Goal: Transaction & Acquisition: Download file/media

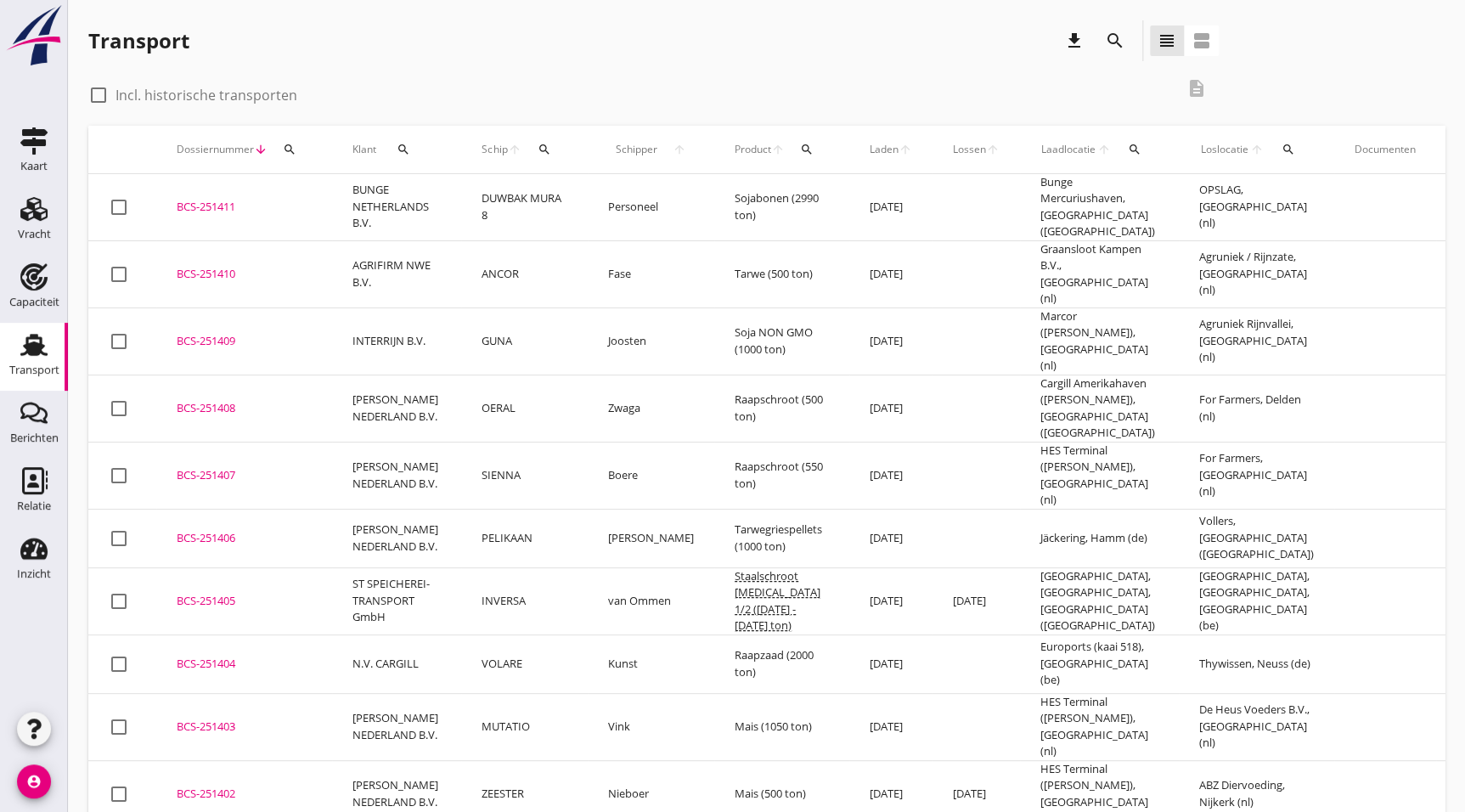
drag, startPoint x: 240, startPoint y: 447, endPoint x: 848, endPoint y: 396, distance: 610.1
click at [240, 447] on td "BCS-251407 upload_file Drop hier uw bestand om het aan het dossier toe te voegen" at bounding box center [244, 475] width 176 height 67
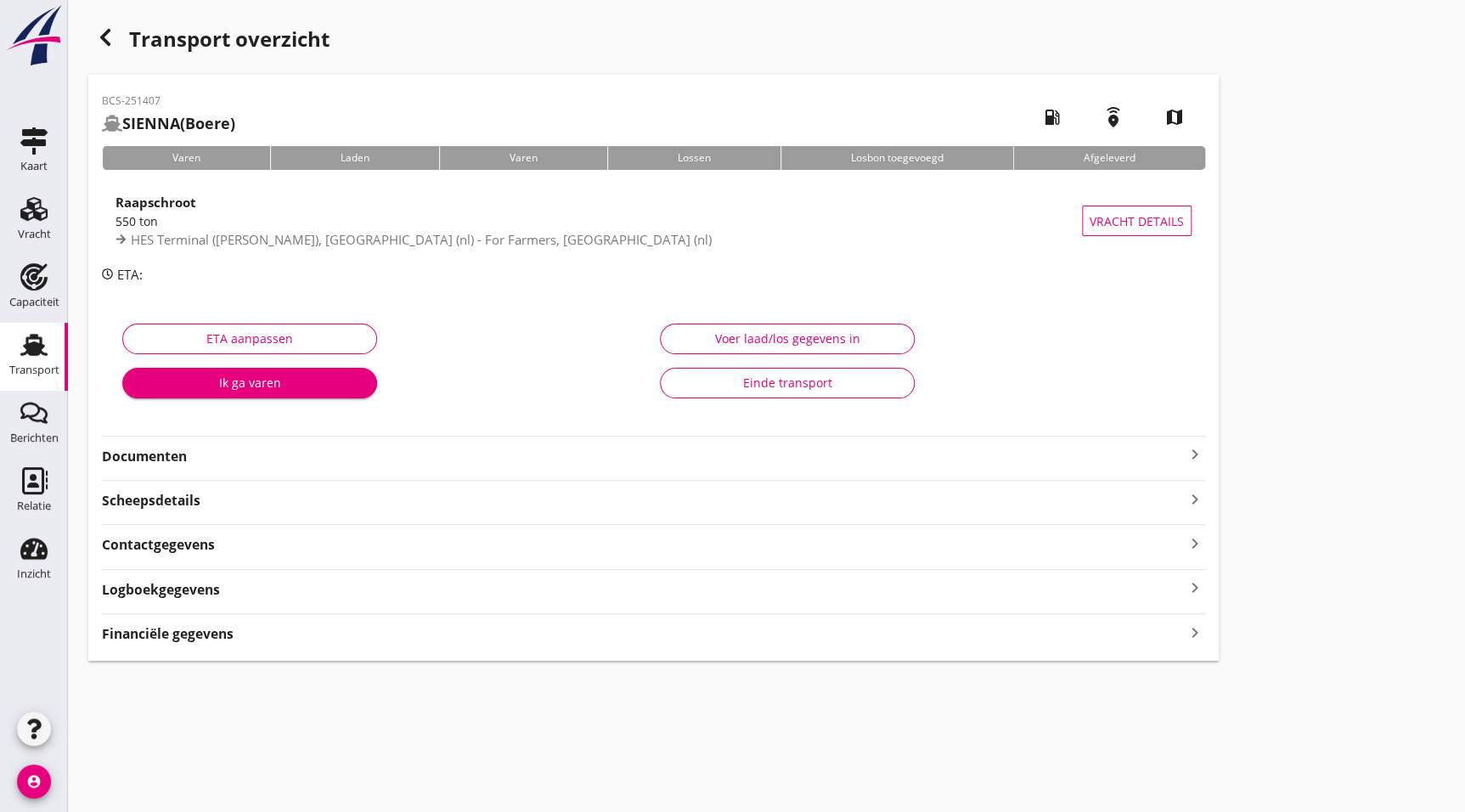
click at [192, 463] on strong "Documenten" at bounding box center [643, 456] width 1083 height 20
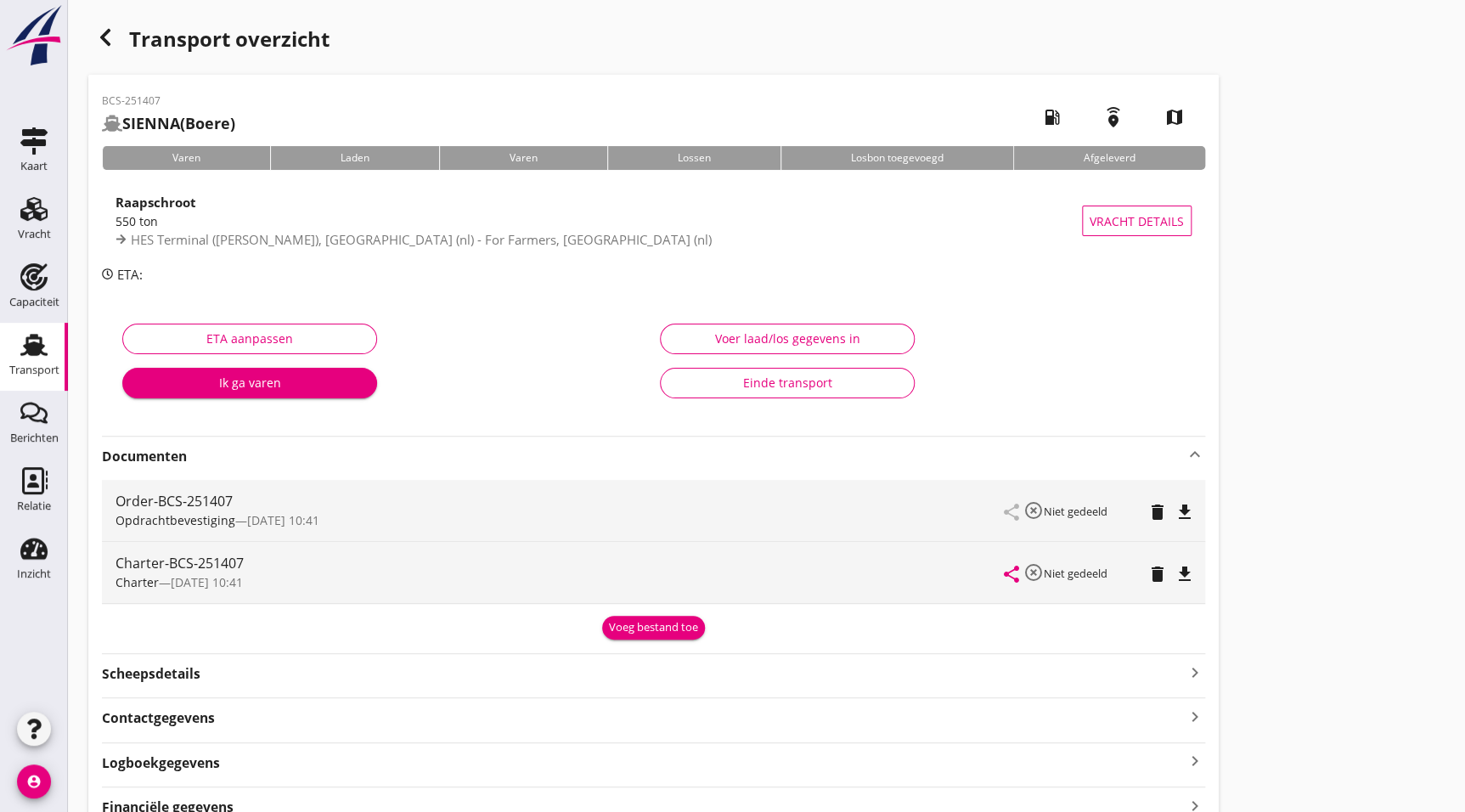
click at [1195, 571] on div "Charter-BCS-251407 Charter — [DATE] 10:41 share highlight_off Niet gedeeld dele…" at bounding box center [653, 573] width 1103 height 61
click at [1186, 571] on icon "file_download" at bounding box center [1184, 574] width 21 height 21
click at [101, 47] on div "button" at bounding box center [105, 38] width 34 height 34
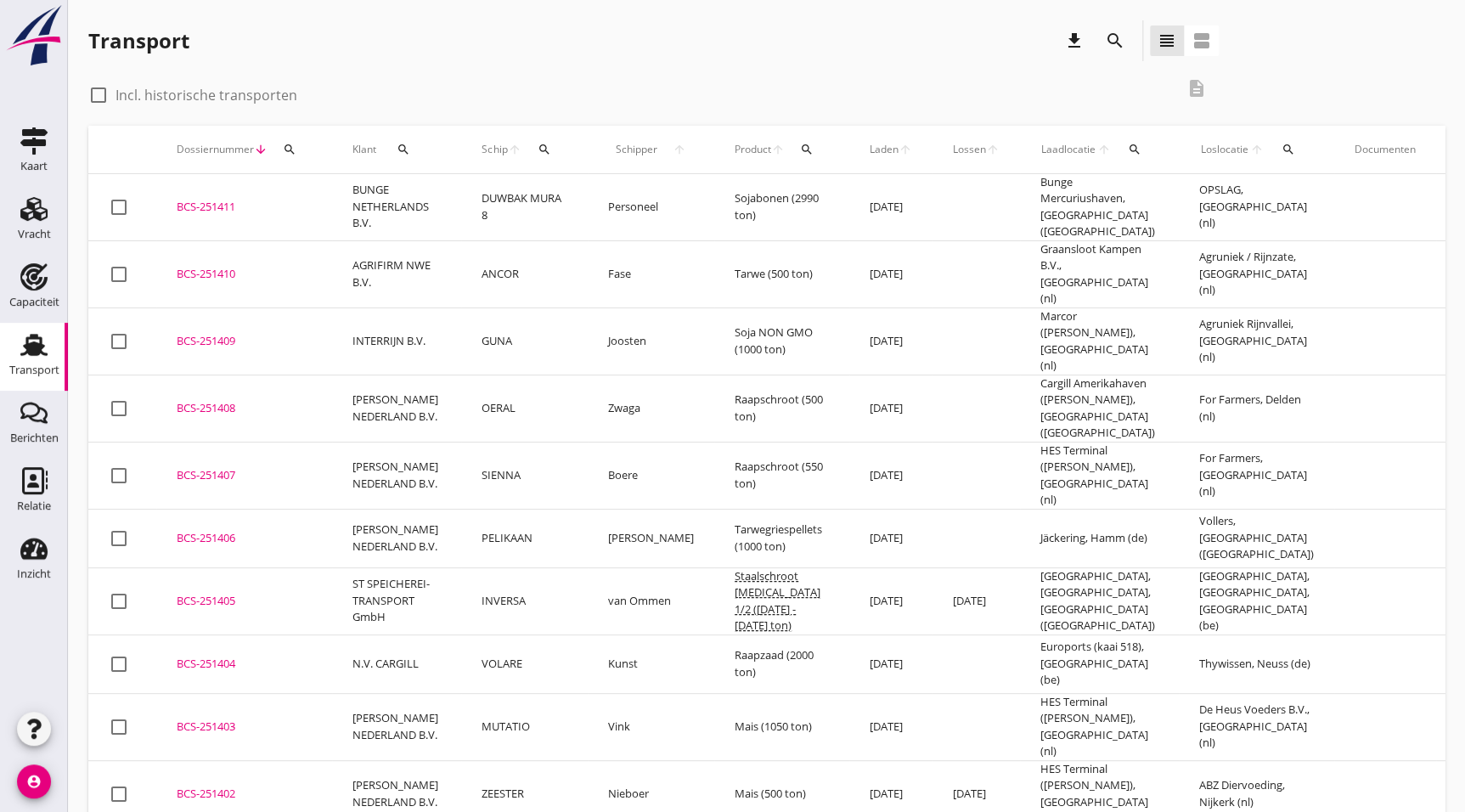
drag, startPoint x: 242, startPoint y: 372, endPoint x: 1075, endPoint y: 376, distance: 833.0
click at [242, 400] on div "BCS-251408" at bounding box center [244, 408] width 135 height 17
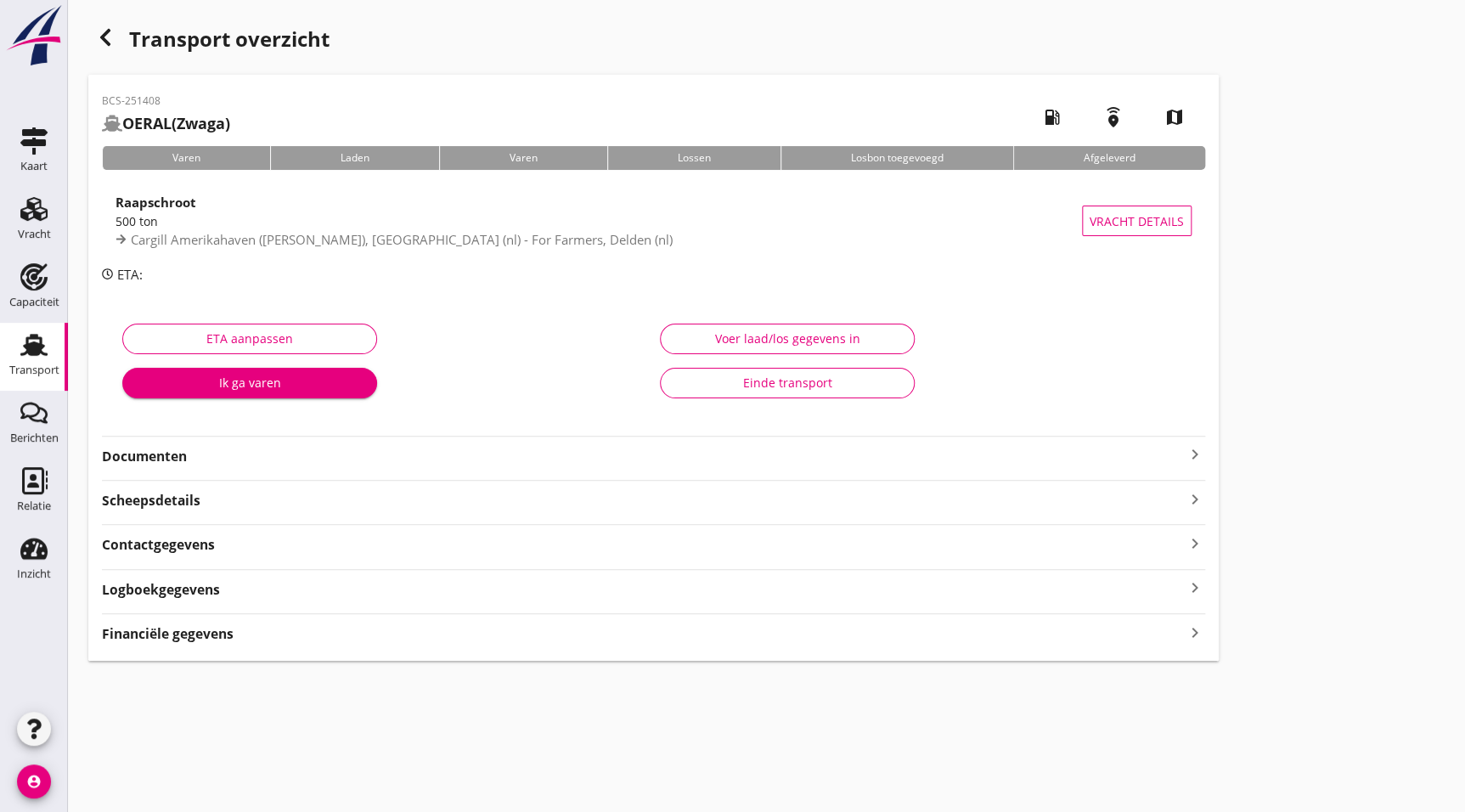
click at [270, 447] on strong "Documenten" at bounding box center [643, 456] width 1083 height 20
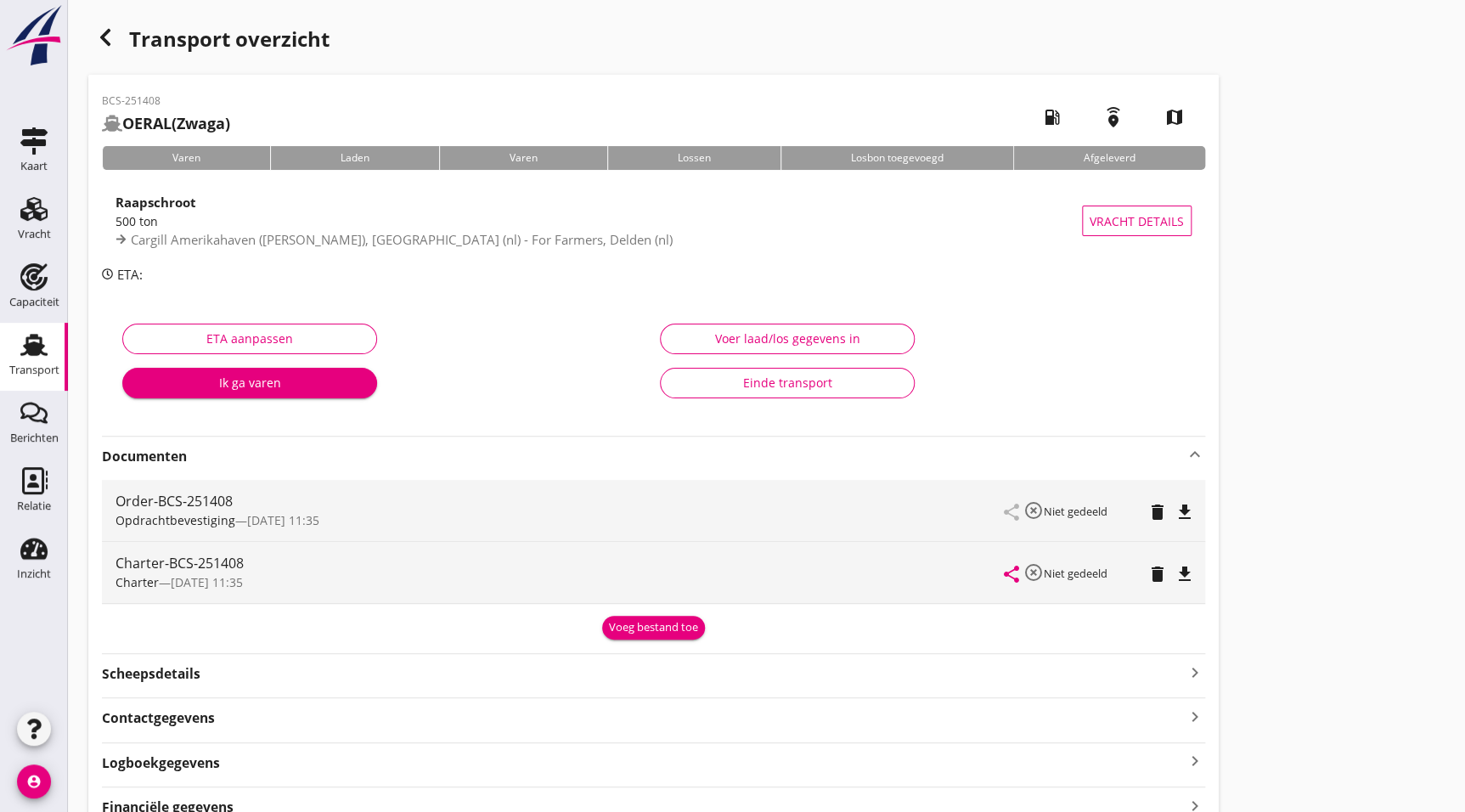
click at [1182, 569] on icon "file_download" at bounding box center [1184, 574] width 21 height 21
click at [111, 42] on icon "button" at bounding box center [105, 38] width 21 height 21
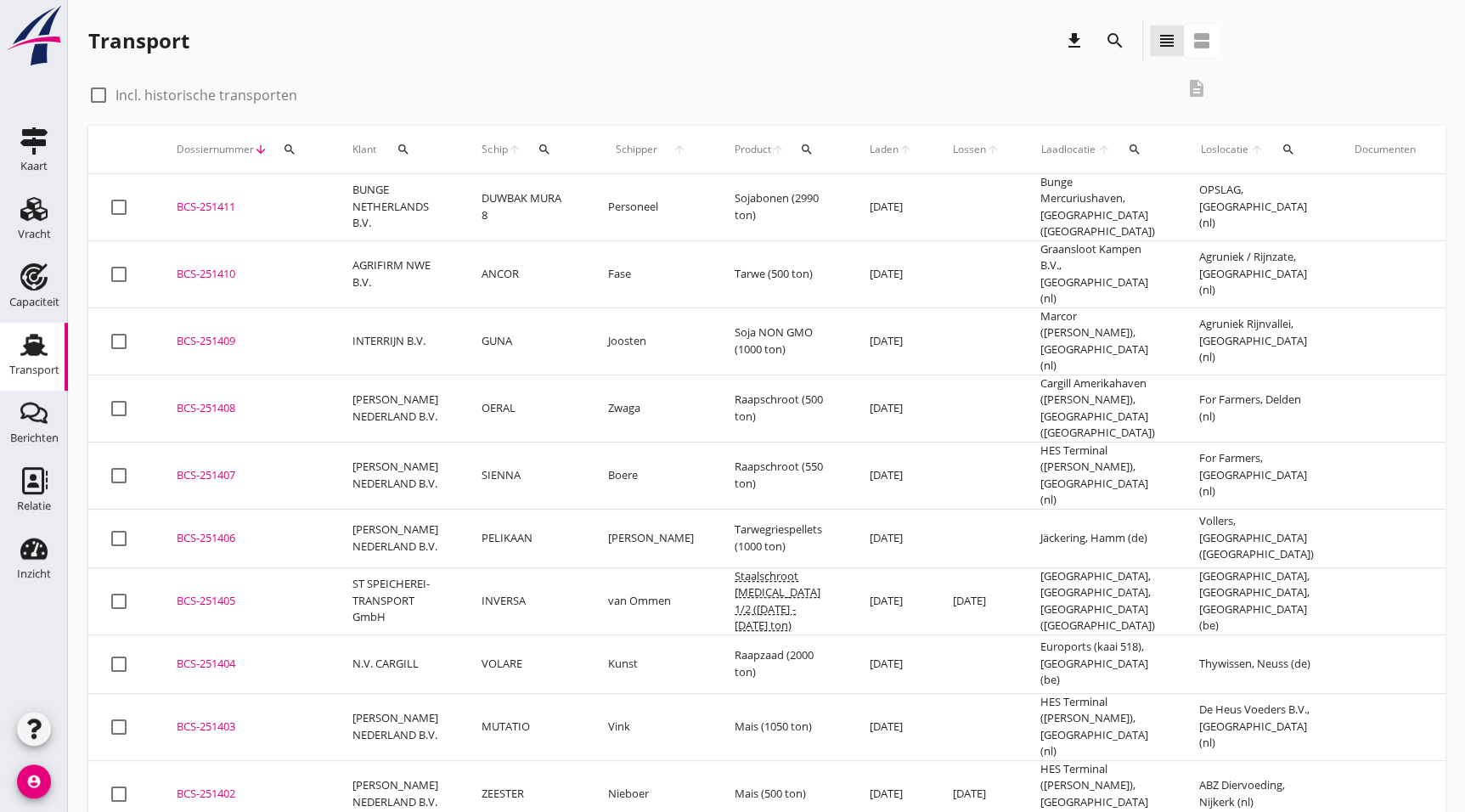
drag, startPoint x: 217, startPoint y: 318, endPoint x: 420, endPoint y: 357, distance: 206.7
click at [217, 333] on div "BCS-251409" at bounding box center [244, 341] width 135 height 17
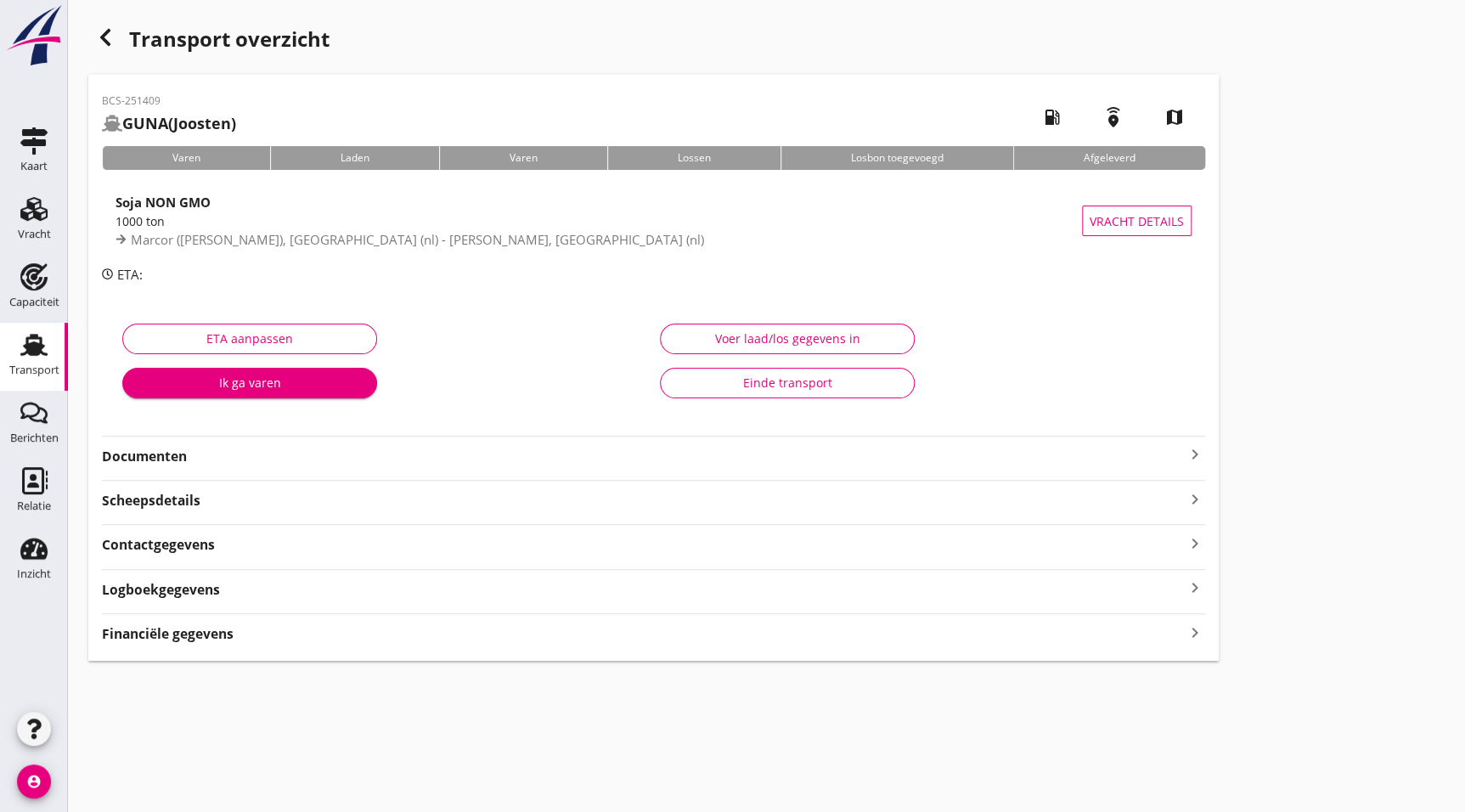
drag, startPoint x: 197, startPoint y: 458, endPoint x: 209, endPoint y: 471, distance: 17.7
click at [197, 458] on strong "Documenten" at bounding box center [643, 456] width 1083 height 20
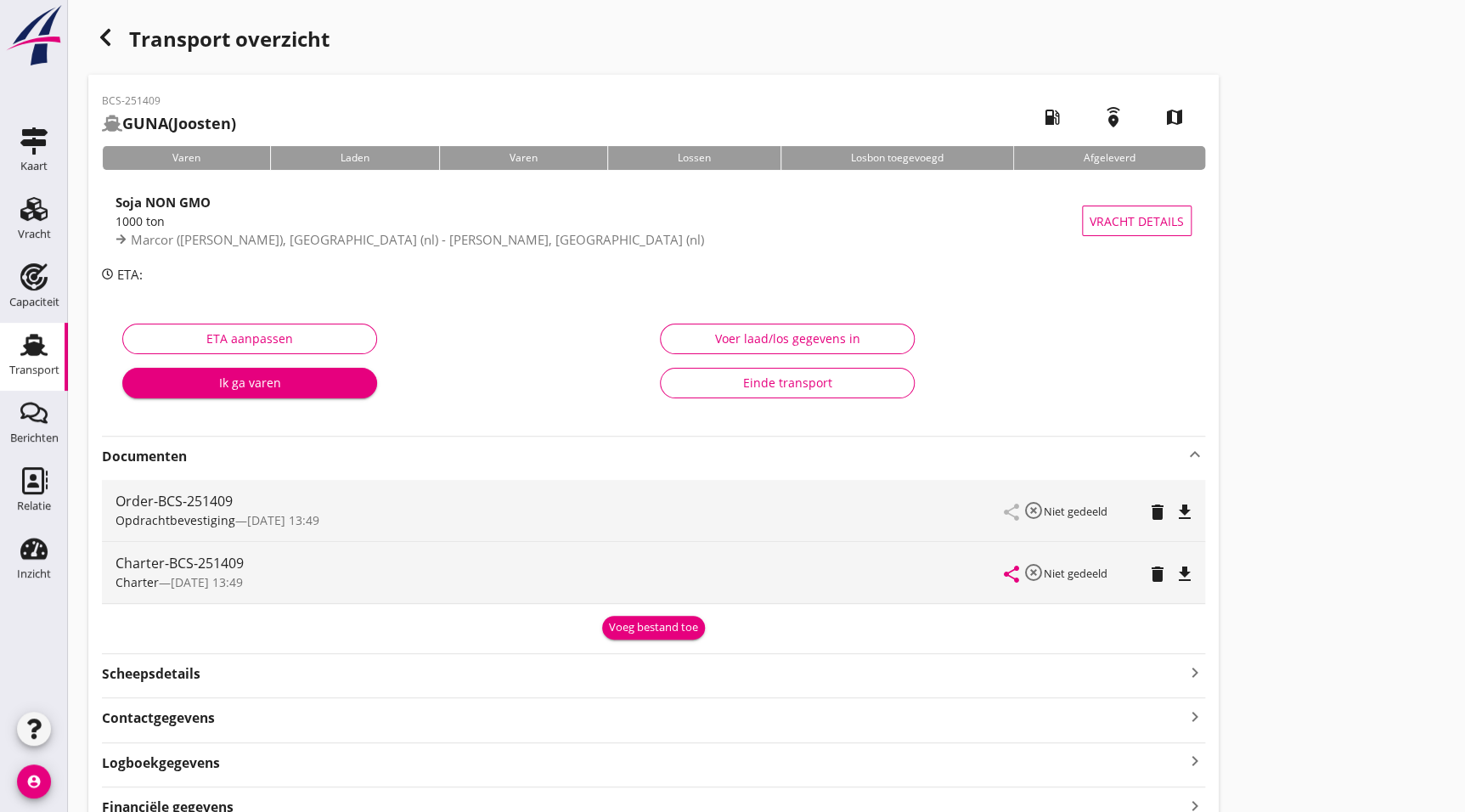
click at [1178, 571] on icon "file_download" at bounding box center [1184, 574] width 21 height 21
click at [100, 35] on icon "button" at bounding box center [105, 38] width 21 height 21
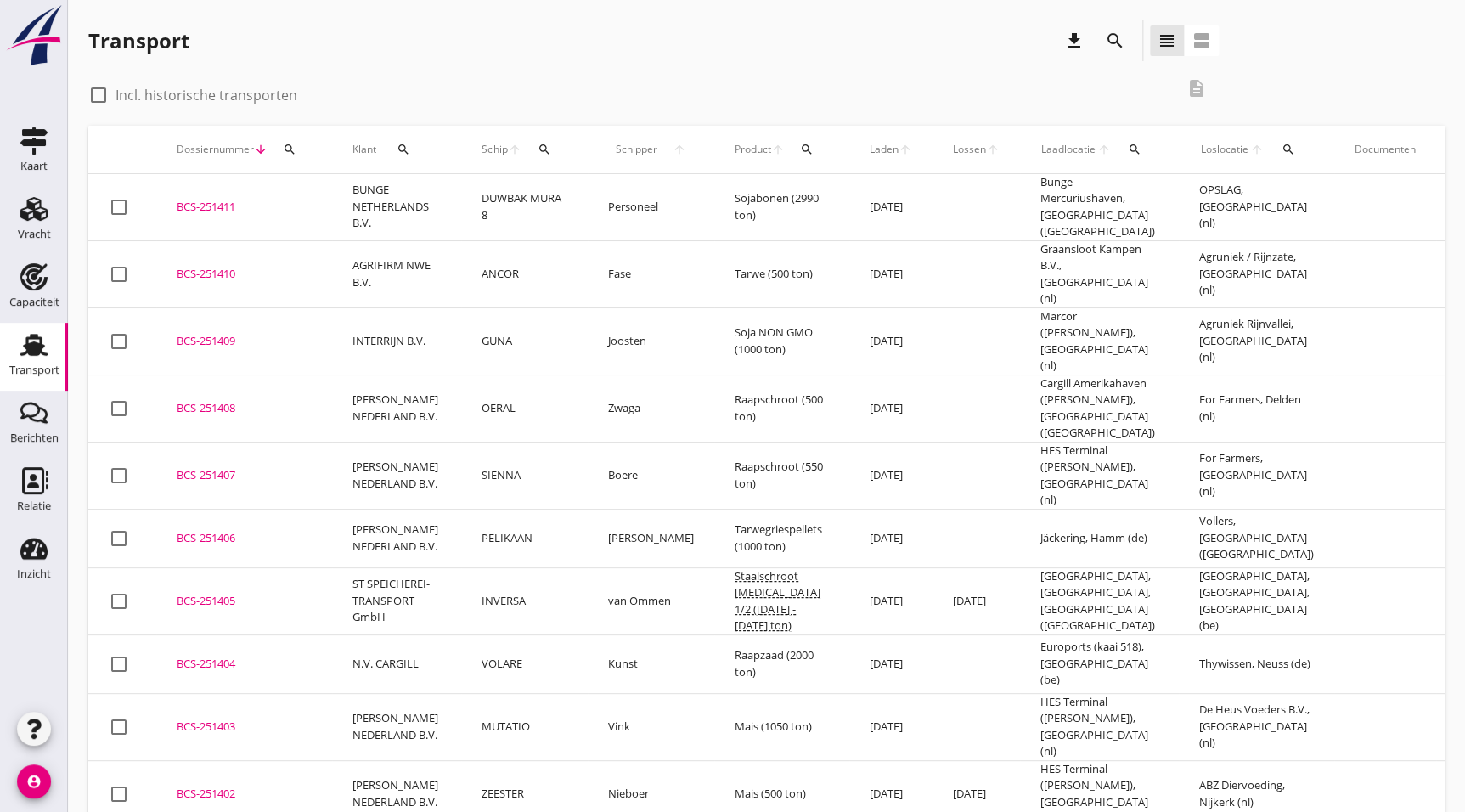
click at [241, 266] on div "BCS-251410" at bounding box center [244, 274] width 135 height 17
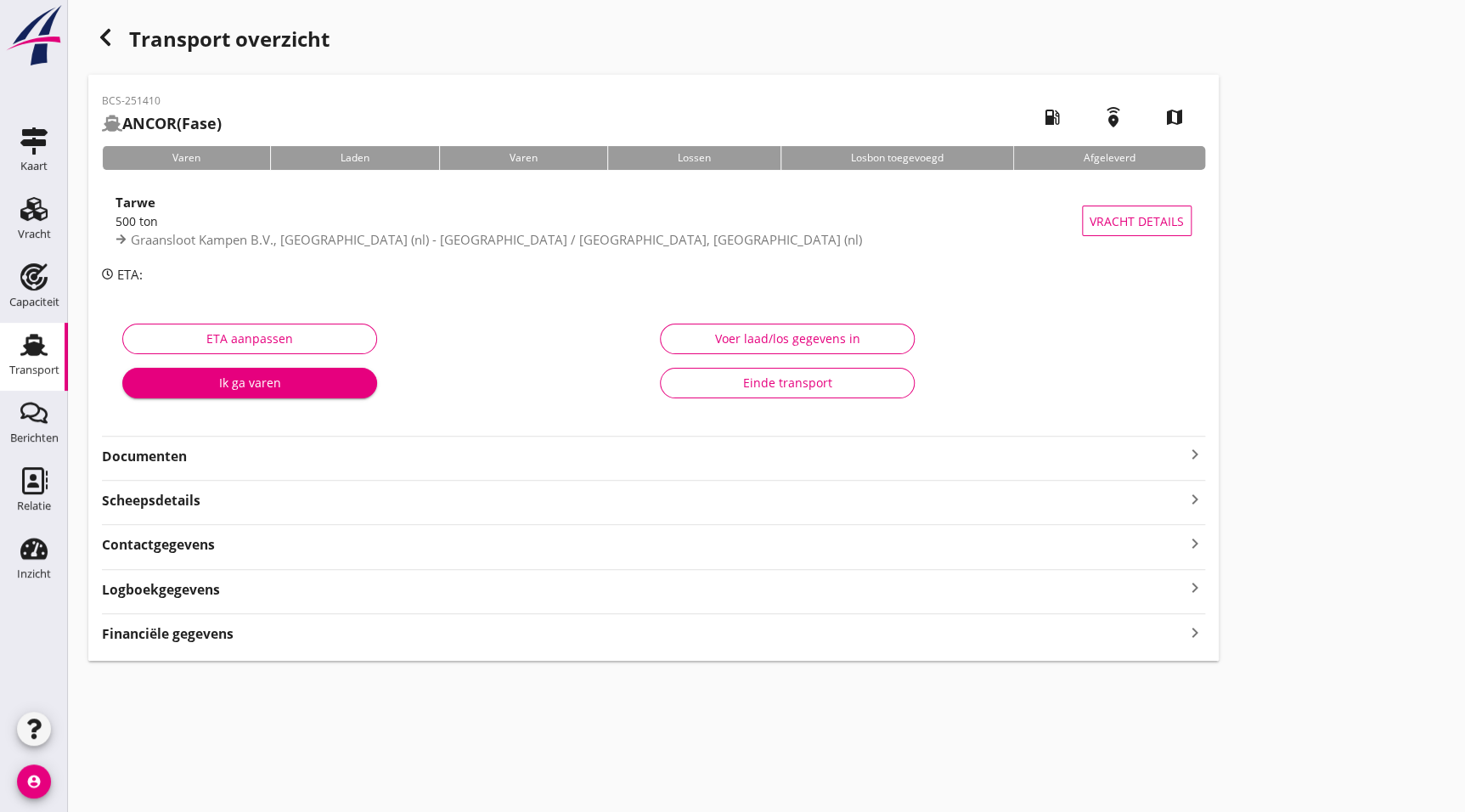
drag, startPoint x: 203, startPoint y: 460, endPoint x: 208, endPoint y: 467, distance: 8.6
click at [203, 460] on strong "Documenten" at bounding box center [643, 456] width 1083 height 20
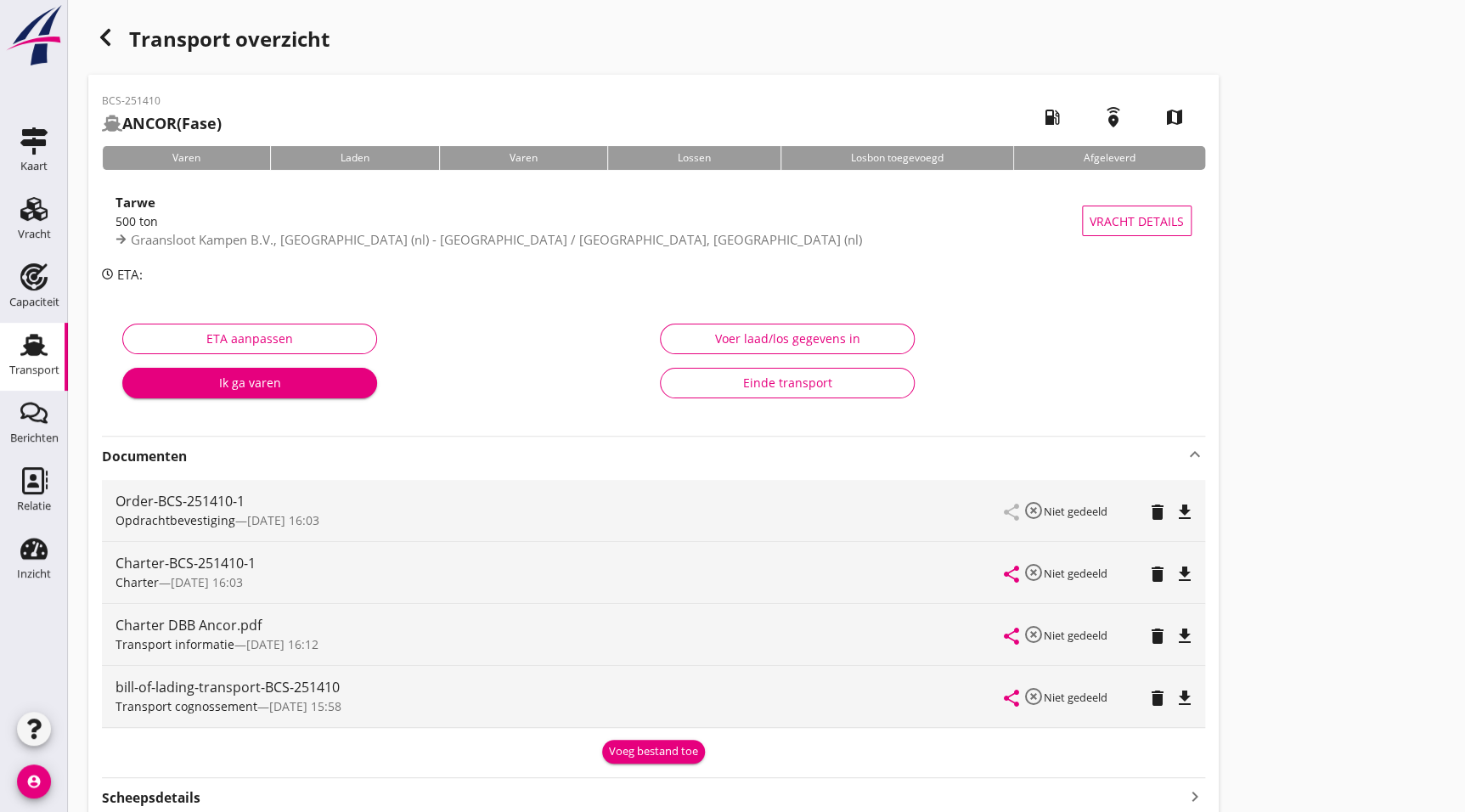
click at [1182, 567] on icon "file_download" at bounding box center [1184, 574] width 21 height 21
click at [119, 42] on div "button" at bounding box center [105, 38] width 34 height 34
